Goal: Task Accomplishment & Management: Complete application form

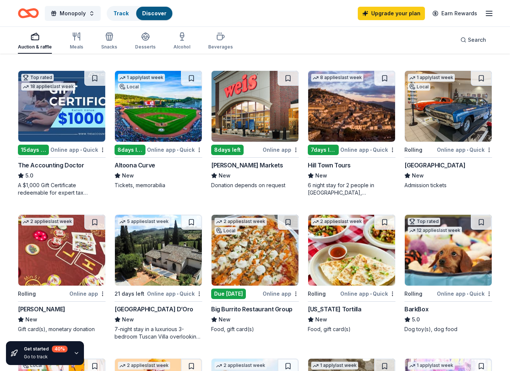
scroll to position [210, 0]
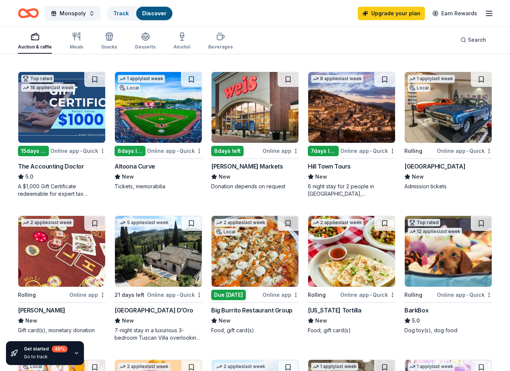
click at [145, 104] on img at bounding box center [158, 107] width 87 height 71
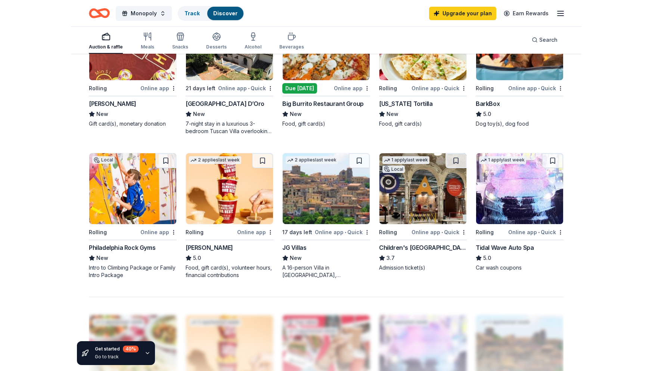
scroll to position [417, 0]
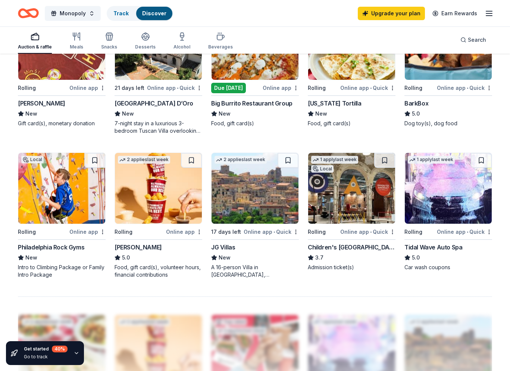
click at [360, 196] on img at bounding box center [351, 188] width 87 height 71
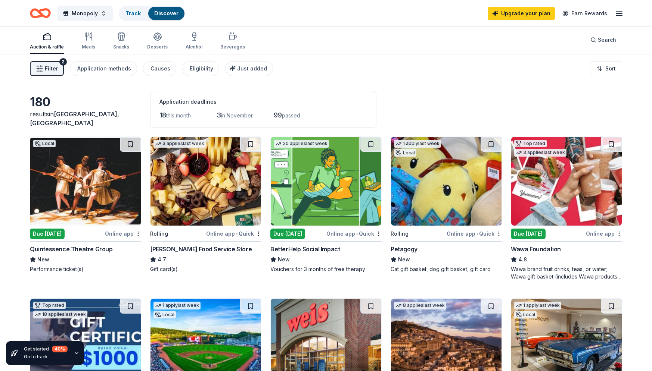
scroll to position [0, 0]
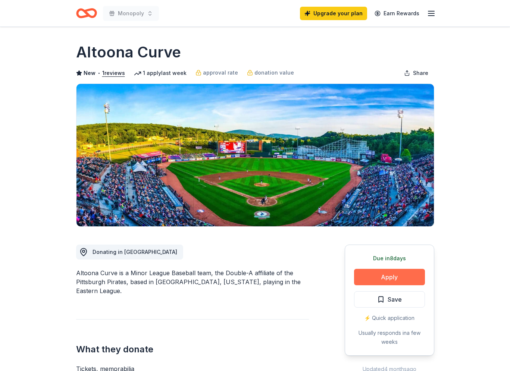
click at [386, 274] on button "Apply" at bounding box center [389, 277] width 71 height 16
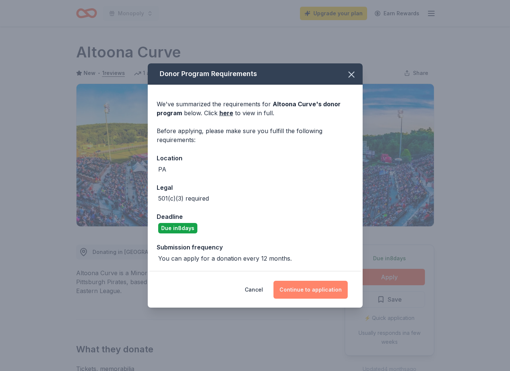
click at [317, 288] on button "Continue to application" at bounding box center [311, 290] width 74 height 18
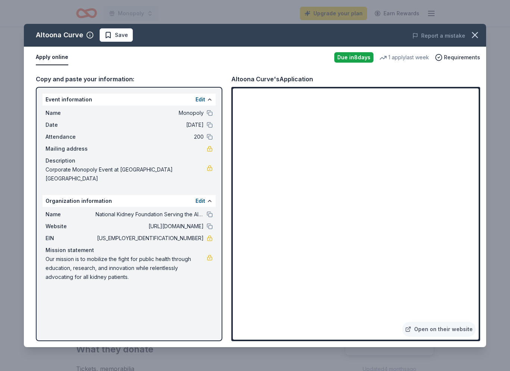
click at [50, 59] on button "Apply online" at bounding box center [52, 58] width 32 height 16
click at [51, 58] on button "Apply online" at bounding box center [52, 58] width 32 height 16
click at [53, 57] on button "Apply online" at bounding box center [52, 58] width 32 height 16
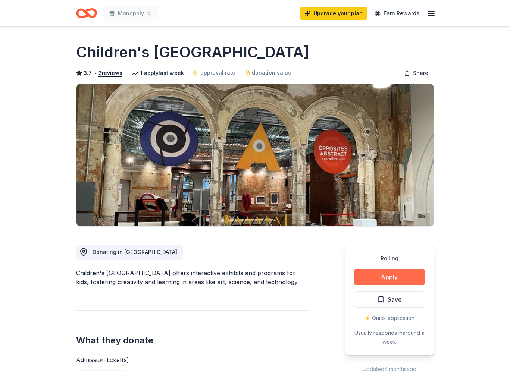
click at [396, 276] on button "Apply" at bounding box center [389, 277] width 71 height 16
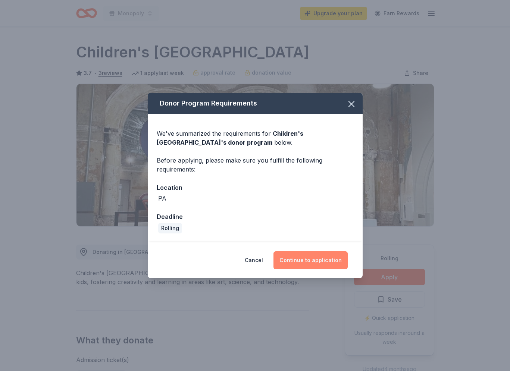
click at [306, 261] on button "Continue to application" at bounding box center [311, 261] width 74 height 18
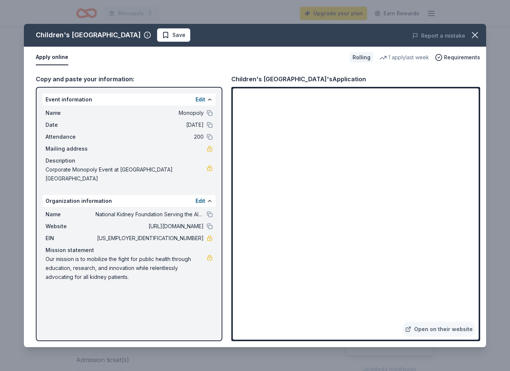
click at [47, 59] on button "Apply online" at bounding box center [52, 58] width 32 height 16
click at [446, 330] on link "Open on their website" at bounding box center [439, 329] width 74 height 15
